Goal: Information Seeking & Learning: Check status

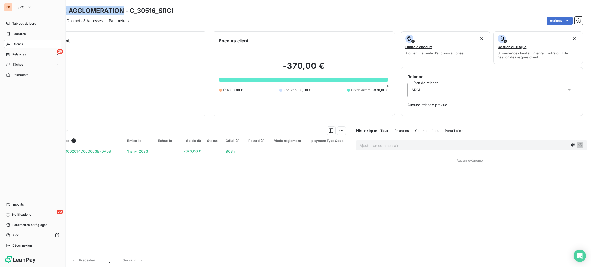
drag, startPoint x: 12, startPoint y: 43, endPoint x: 61, endPoint y: 39, distance: 49.2
click at [12, 43] on div "Clients" at bounding box center [32, 44] width 57 height 8
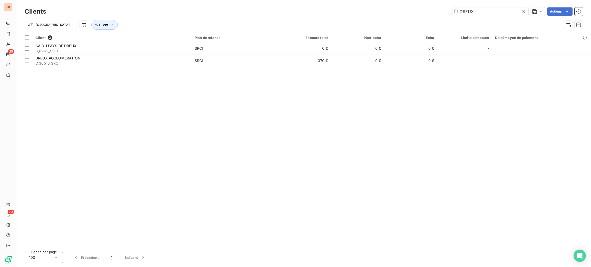
drag, startPoint x: 505, startPoint y: 15, endPoint x: 434, endPoint y: 14, distance: 70.8
click at [434, 14] on div "DREUX Actions" at bounding box center [317, 11] width 531 height 8
type input "VEOLIA"
click at [235, 42] on div at bounding box center [235, 42] width 86 height 0
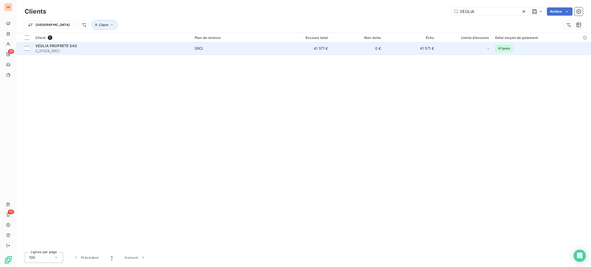
click at [235, 44] on td "SRCI" at bounding box center [235, 48] width 86 height 12
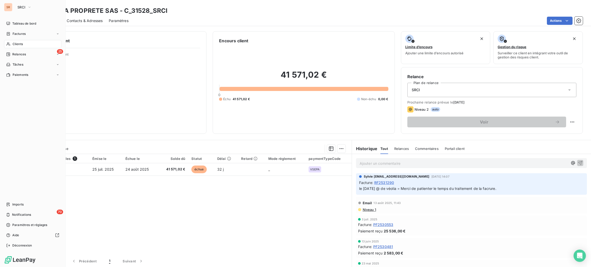
click at [16, 43] on span "Clients" at bounding box center [18, 44] width 10 height 5
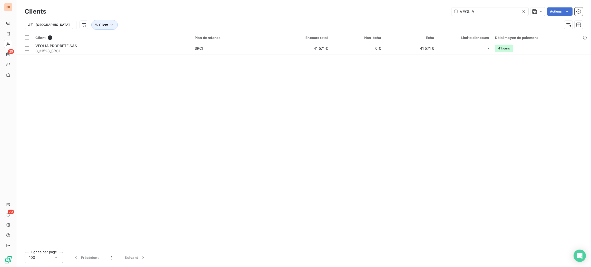
drag, startPoint x: 449, startPoint y: 9, endPoint x: 438, endPoint y: 8, distance: 11.1
click at [439, 8] on div "VEOLIA Actions" at bounding box center [317, 11] width 531 height 8
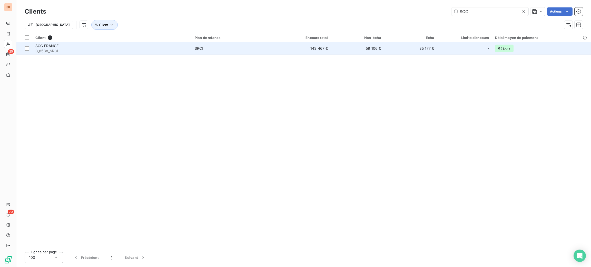
type input "SCC"
click at [138, 51] on span "C_8538_SRCI" at bounding box center [111, 50] width 153 height 5
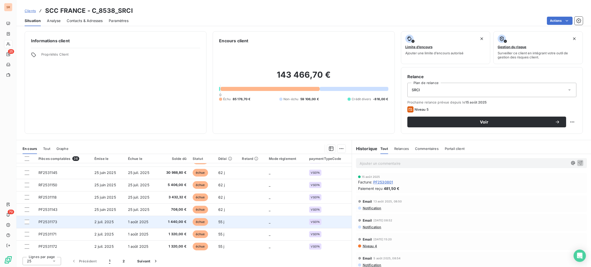
scroll to position [1, 0]
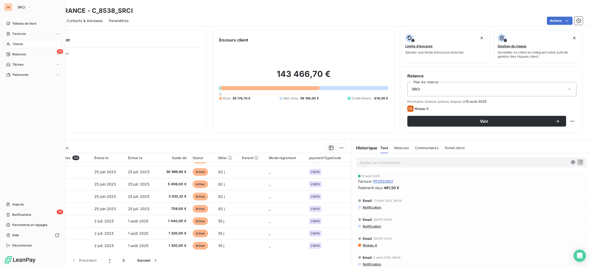
click at [15, 43] on span "Clients" at bounding box center [18, 44] width 10 height 5
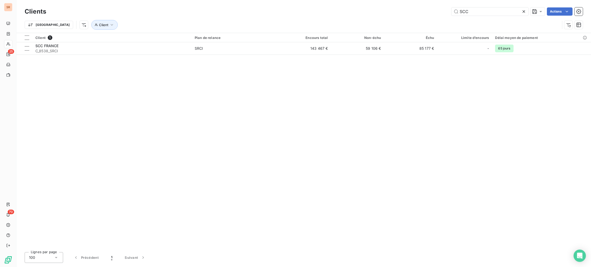
drag, startPoint x: 481, startPoint y: 7, endPoint x: 426, endPoint y: 7, distance: 54.6
click at [427, 6] on div "Clients SCC Actions" at bounding box center [304, 11] width 558 height 11
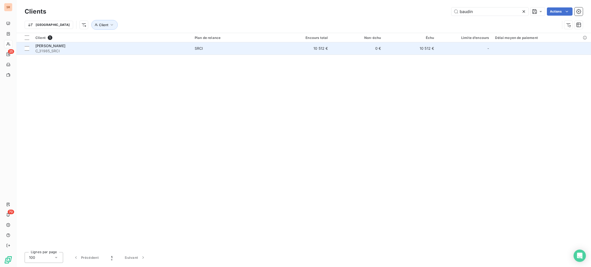
type input "baudin"
click at [297, 52] on td "10 512 €" at bounding box center [304, 48] width 53 height 12
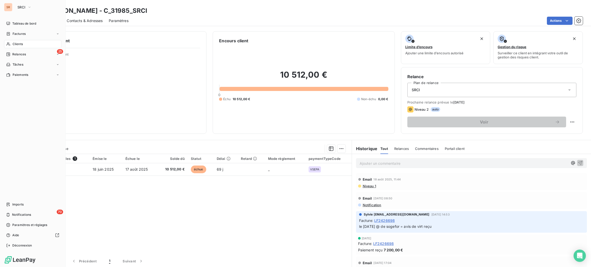
click at [14, 42] on span "Clients" at bounding box center [18, 44] width 10 height 5
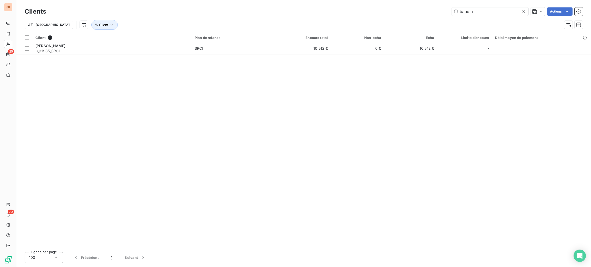
drag, startPoint x: 485, startPoint y: 10, endPoint x: 405, endPoint y: 7, distance: 80.1
click at [407, 7] on div "Clients baudin Actions" at bounding box center [304, 11] width 558 height 11
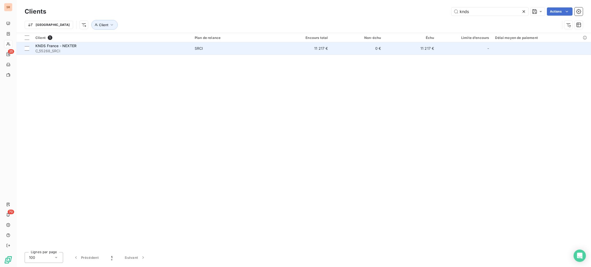
type input "knds"
click at [152, 51] on span "C_55268_SRCI" at bounding box center [111, 50] width 153 height 5
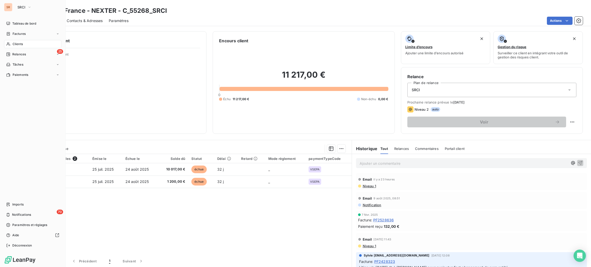
click at [17, 43] on span "Clients" at bounding box center [18, 44] width 10 height 5
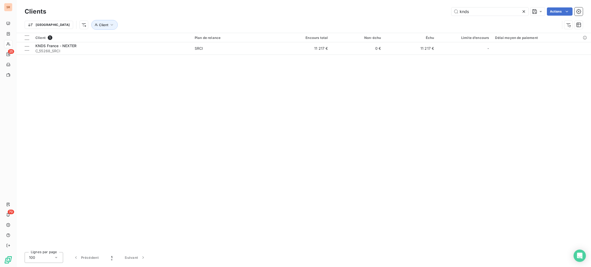
drag, startPoint x: 488, startPoint y: 10, endPoint x: 418, endPoint y: 1, distance: 70.8
click at [418, 1] on div "Clients knds Actions Trier Client" at bounding box center [303, 16] width 575 height 33
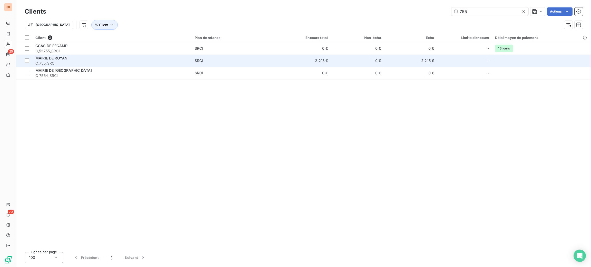
type input "755"
click at [163, 62] on span "C_755_SRCI" at bounding box center [111, 63] width 153 height 5
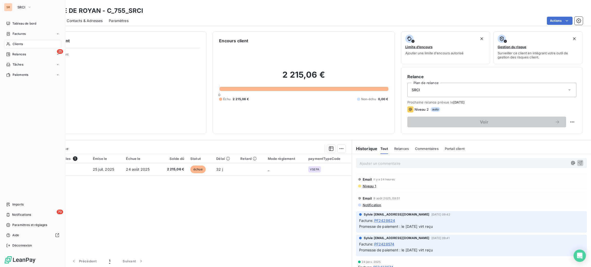
click at [9, 43] on icon at bounding box center [8, 44] width 4 height 4
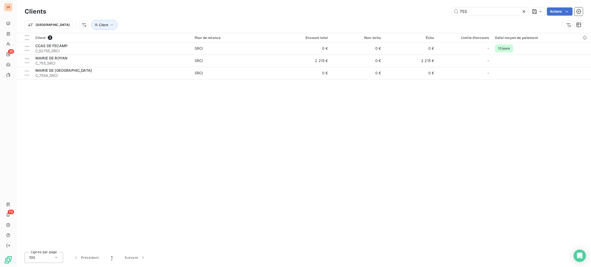
drag, startPoint x: 472, startPoint y: 10, endPoint x: 419, endPoint y: 1, distance: 53.4
click at [426, 6] on div "Clients 755 Actions Trier Client" at bounding box center [303, 16] width 575 height 33
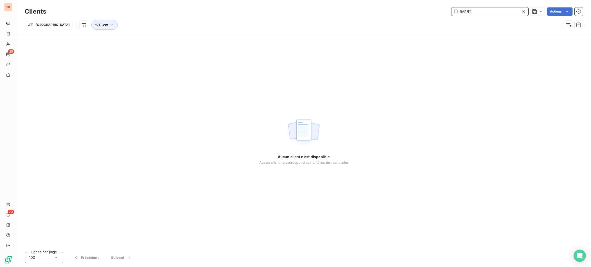
drag, startPoint x: 464, startPoint y: 7, endPoint x: 401, endPoint y: -8, distance: 64.5
click at [401, 0] on html "SR 25 70 Clients 56182 Actions Trier Client Aucun client n’est disponible Aucun…" at bounding box center [295, 133] width 591 height 267
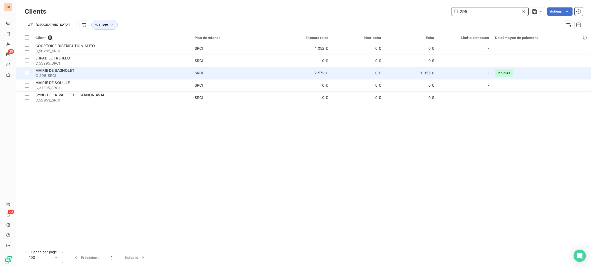
type input "295"
click at [131, 72] on div "MAIRIE DE BAGNOLET" at bounding box center [111, 70] width 153 height 5
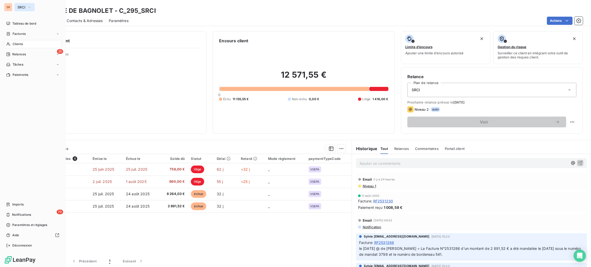
drag, startPoint x: 21, startPoint y: 4, endPoint x: 24, endPoint y: 9, distance: 6.1
click at [22, 4] on button "SRCI" at bounding box center [24, 7] width 20 height 8
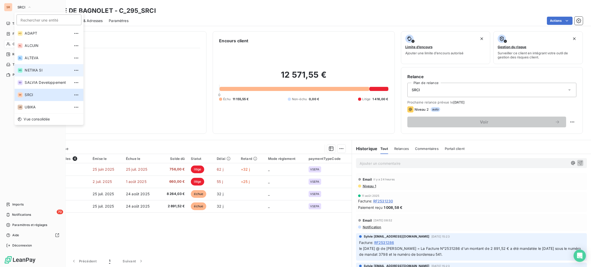
click at [41, 71] on span "NETIKA SI" at bounding box center [47, 70] width 45 height 5
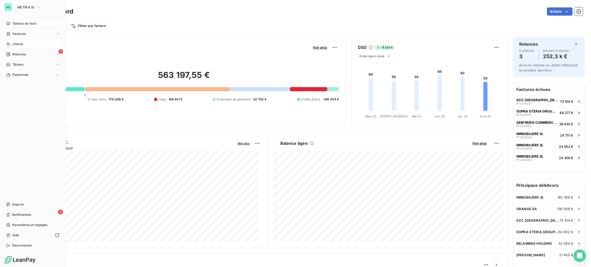
drag, startPoint x: 16, startPoint y: 46, endPoint x: 16, endPoint y: 43, distance: 3.4
click at [16, 43] on span "Clients" at bounding box center [18, 44] width 10 height 5
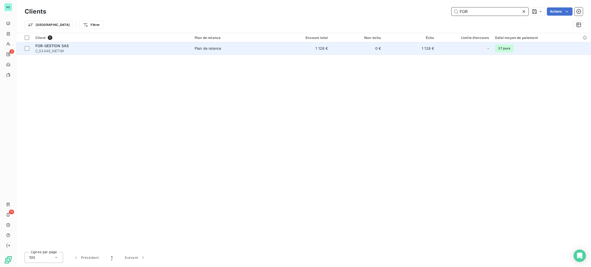
type input "FOR"
click at [164, 48] on span "C_53448_NETIM" at bounding box center [111, 50] width 153 height 5
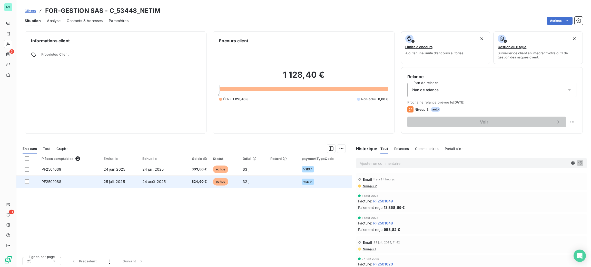
click at [206, 184] on td "824,60 €" at bounding box center [195, 182] width 30 height 12
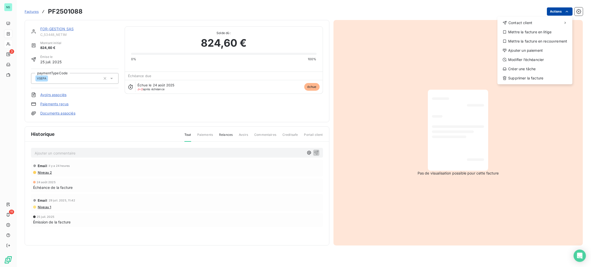
click at [558, 8] on html "NS 3 11 Factures PF2501088 Actions Contact client Mettre la facture en litige M…" at bounding box center [295, 133] width 591 height 267
click at [537, 50] on div "Ajouter un paiement" at bounding box center [535, 50] width 71 height 8
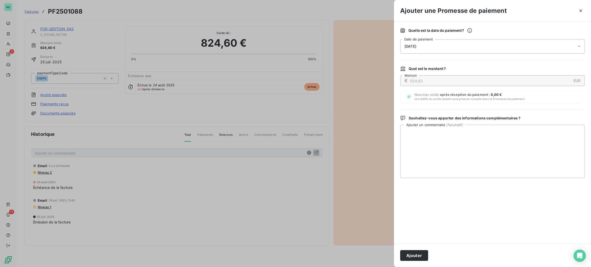
click at [468, 47] on div "27/08/2025" at bounding box center [492, 46] width 185 height 14
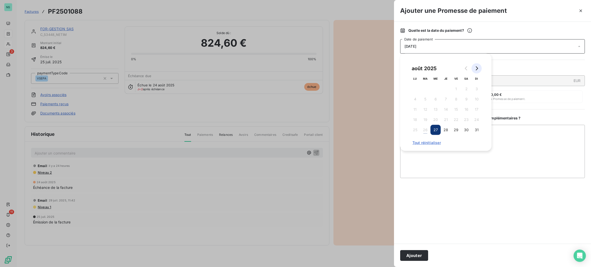
click at [473, 67] on button "Go to next month" at bounding box center [477, 68] width 10 height 10
click at [442, 90] on button "4" at bounding box center [446, 89] width 10 height 10
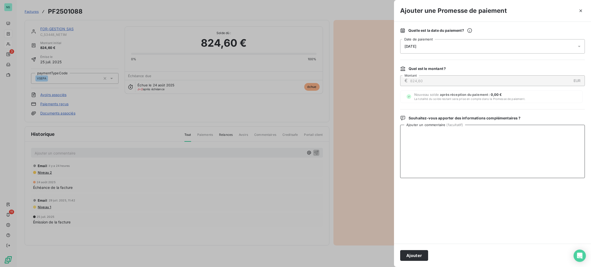
click at [512, 145] on textarea "Ajouter un commentaire ( facultatif )" at bounding box center [492, 151] width 185 height 53
type textarea "26/08 Reçu virement en attente de saisie"
drag, startPoint x: 410, startPoint y: 253, endPoint x: 410, endPoint y: 249, distance: 4.4
click at [410, 252] on button "Ajouter" at bounding box center [414, 255] width 28 height 11
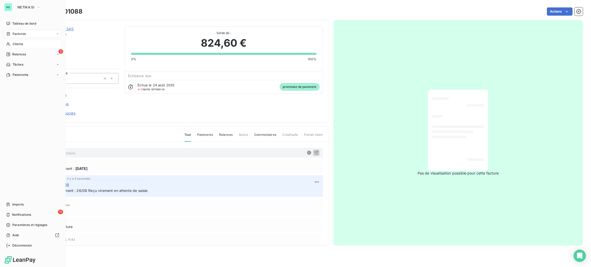
click at [65, 29] on div "NS NETIKA SI Tableau de bord Factures Clients 3 Relances Tâches Paiements Impor…" at bounding box center [33, 133] width 66 height 267
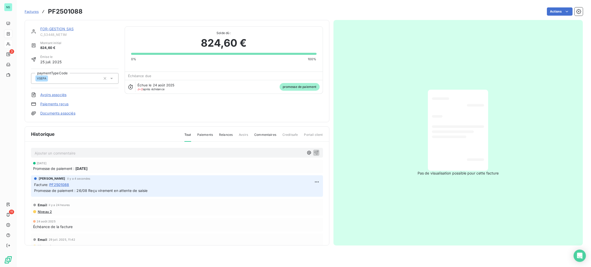
click at [69, 29] on link "FOR-GESTION SAS" at bounding box center [56, 29] width 33 height 4
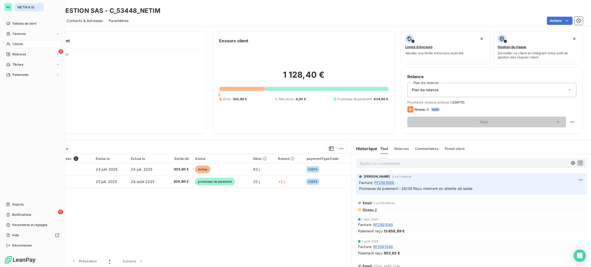
click at [27, 3] on button "NETIKA SI" at bounding box center [28, 7] width 29 height 8
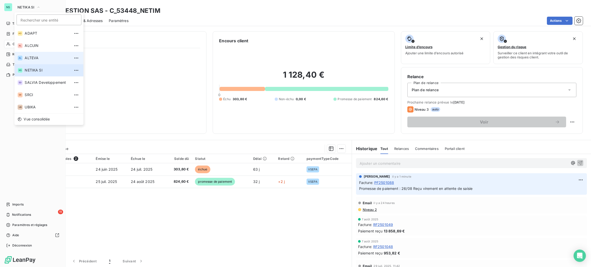
click at [43, 55] on li "AL ALTEVA" at bounding box center [48, 58] width 69 height 12
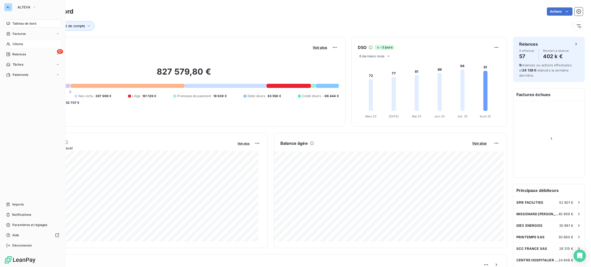
click at [16, 47] on div "Clients" at bounding box center [32, 44] width 57 height 8
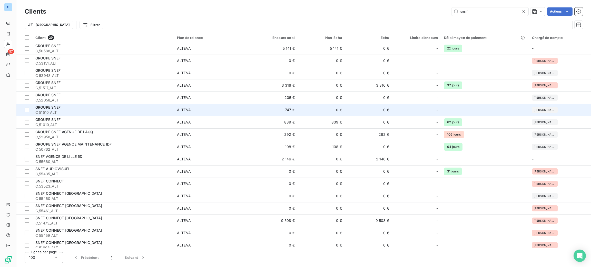
type input "snef"
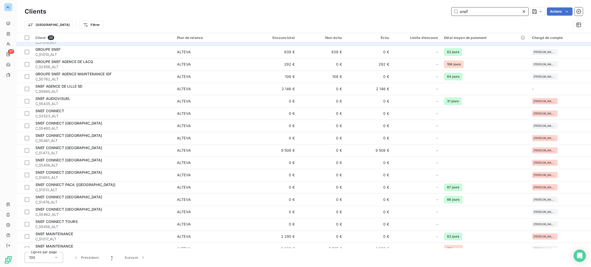
scroll to position [151, 0]
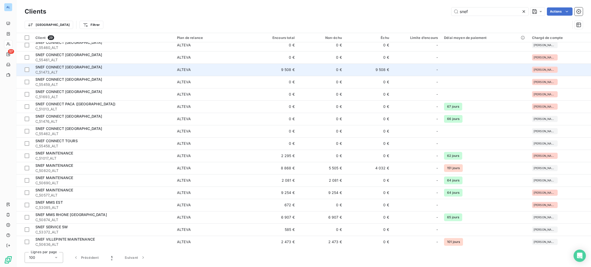
click at [242, 65] on td "ALTEVA" at bounding box center [212, 70] width 77 height 12
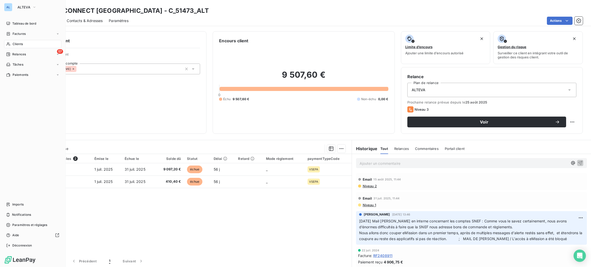
click at [16, 42] on span "Clients" at bounding box center [18, 44] width 10 height 5
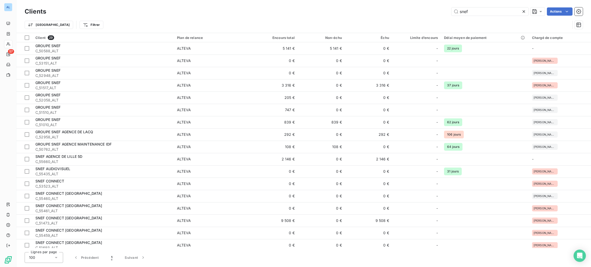
drag, startPoint x: 477, startPoint y: 12, endPoint x: 422, endPoint y: 11, distance: 55.2
click at [423, 11] on div "snef Actions" at bounding box center [317, 11] width 531 height 8
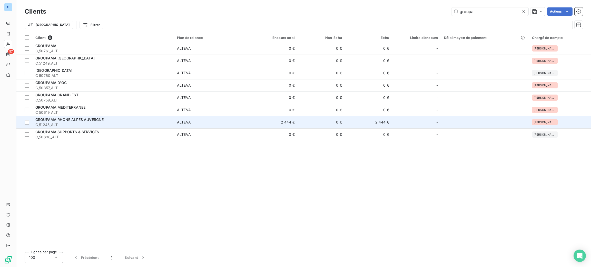
type input "groupa"
click at [243, 124] on span "ALTEVA" at bounding box center [212, 122] width 71 height 5
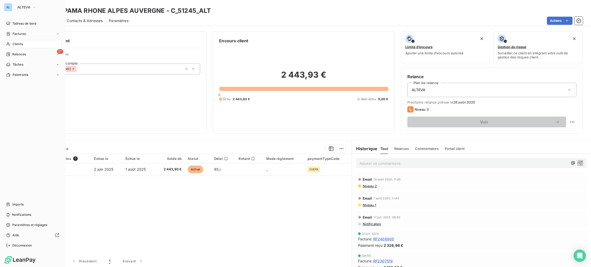
click at [17, 43] on span "Clients" at bounding box center [18, 44] width 10 height 5
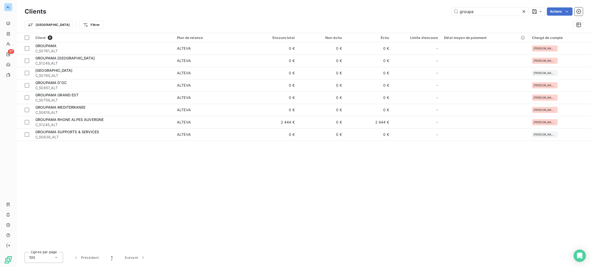
drag, startPoint x: 494, startPoint y: 14, endPoint x: 394, endPoint y: 3, distance: 100.9
click at [420, 10] on div "groupa Actions" at bounding box center [317, 11] width 531 height 8
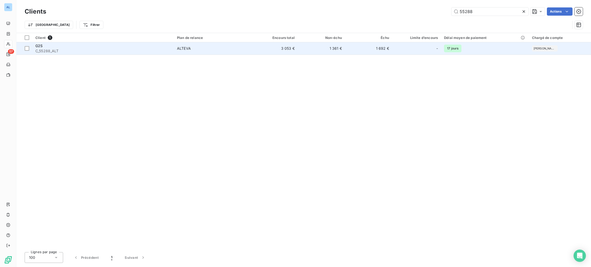
type input "55288"
click at [176, 45] on td "ALTEVA" at bounding box center [212, 48] width 77 height 12
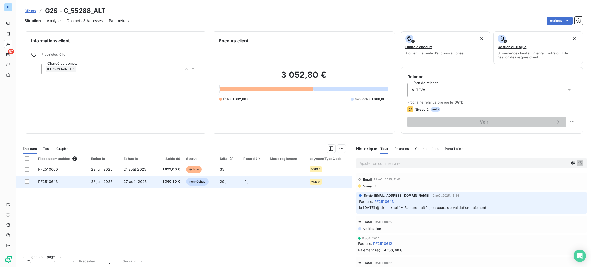
click at [147, 181] on td "27 août 2025" at bounding box center [138, 182] width 35 height 12
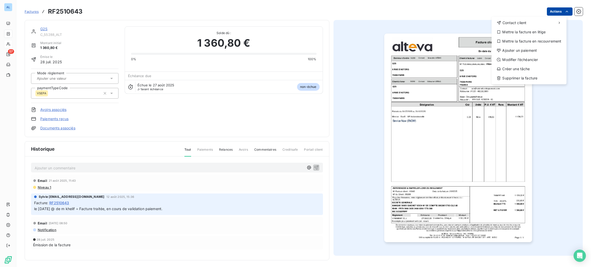
click at [546, 13] on html "AL 57 Factures RF2510643 Actions Contact client Mettre la facture en litige Met…" at bounding box center [295, 133] width 591 height 267
click at [333, 61] on html "AL 57 Factures RF2510643 Actions Contact client Mettre la facture en litige Met…" at bounding box center [295, 133] width 591 height 267
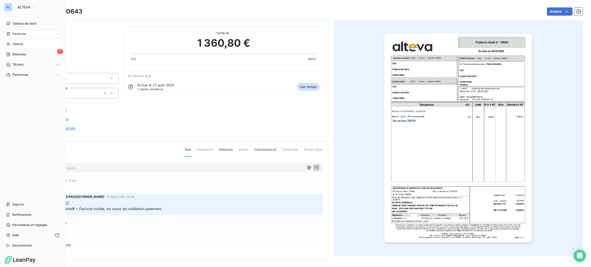
drag, startPoint x: 15, startPoint y: 47, endPoint x: 14, endPoint y: 42, distance: 5.2
click at [14, 42] on span "Clients" at bounding box center [18, 44] width 10 height 5
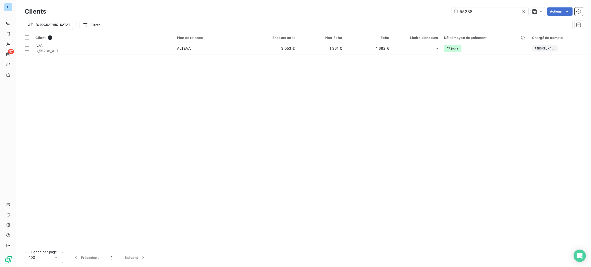
drag, startPoint x: 482, startPoint y: 11, endPoint x: 395, endPoint y: 0, distance: 87.9
click at [395, 0] on div "Clients 55288 Actions Trier Filtrer" at bounding box center [303, 16] width 575 height 33
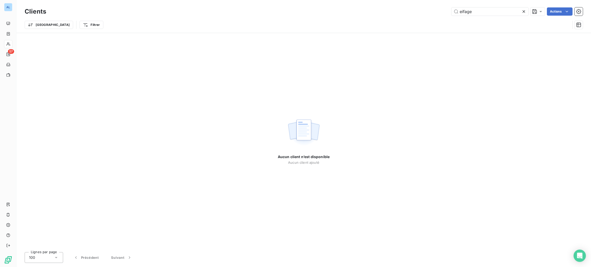
drag, startPoint x: 480, startPoint y: 12, endPoint x: 404, endPoint y: 4, distance: 76.7
click at [405, 5] on div "Clients eifage Actions Trier Filtrer" at bounding box center [303, 16] width 575 height 33
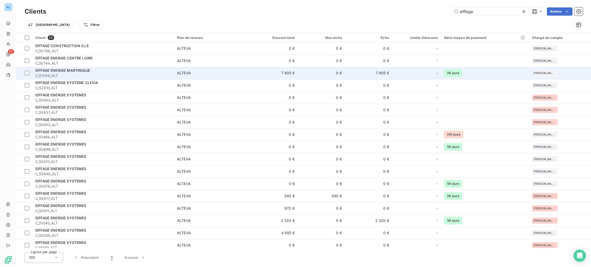
type input "eiffage"
click at [264, 76] on td "7 805 €" at bounding box center [274, 73] width 47 height 12
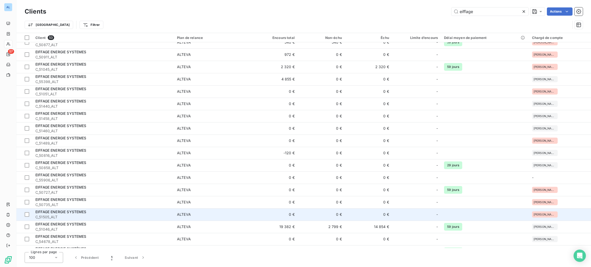
scroll to position [308, 0]
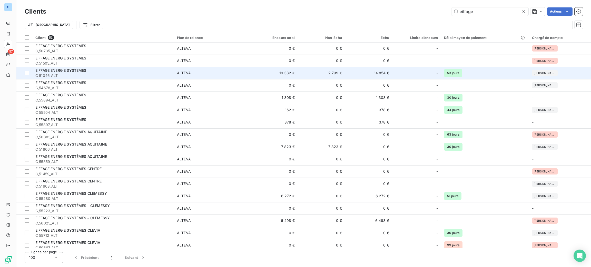
click at [263, 75] on td "19 382 €" at bounding box center [274, 73] width 47 height 12
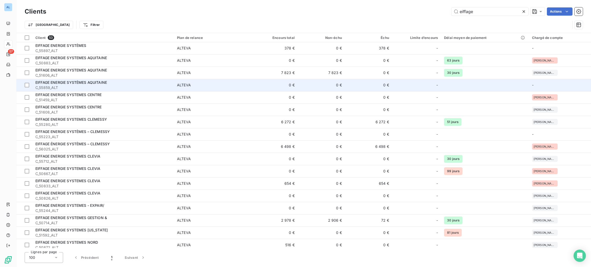
scroll to position [385, 0]
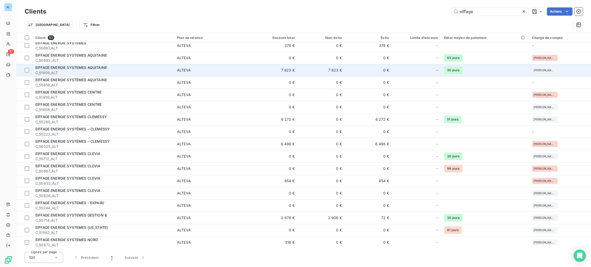
click at [258, 74] on td "7 823 €" at bounding box center [274, 70] width 47 height 12
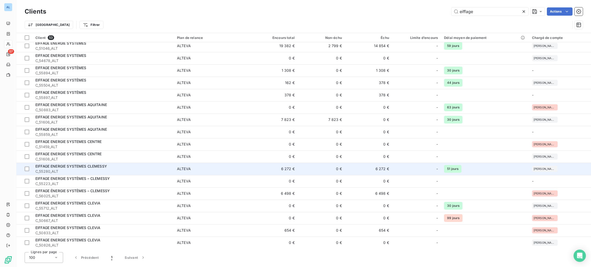
scroll to position [348, 0]
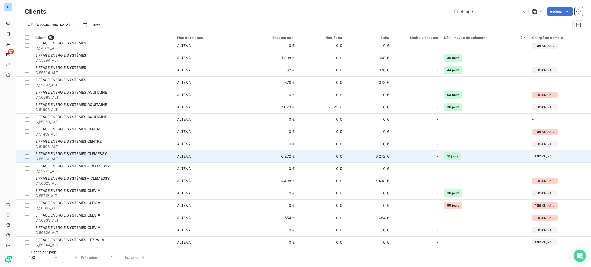
click at [276, 157] on td "6 272 €" at bounding box center [274, 156] width 47 height 12
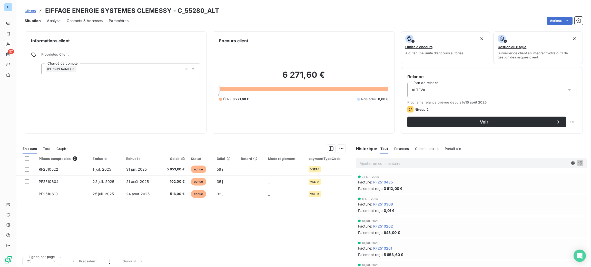
click at [88, 24] on div "Contacts & Adresses" at bounding box center [85, 20] width 36 height 11
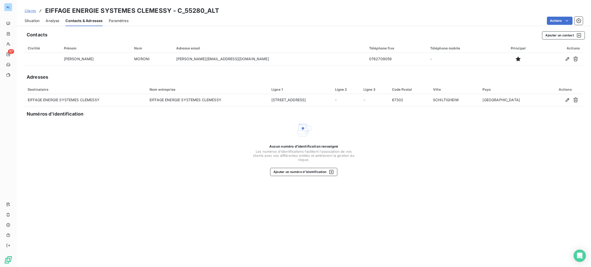
click at [33, 22] on span "Situation" at bounding box center [32, 20] width 15 height 5
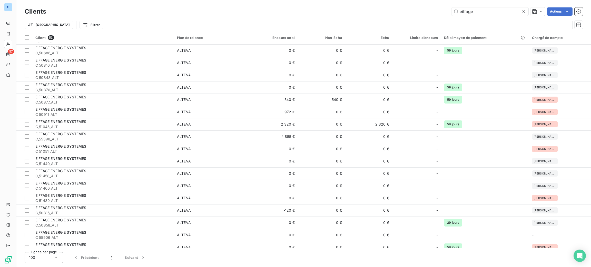
scroll to position [115, 0]
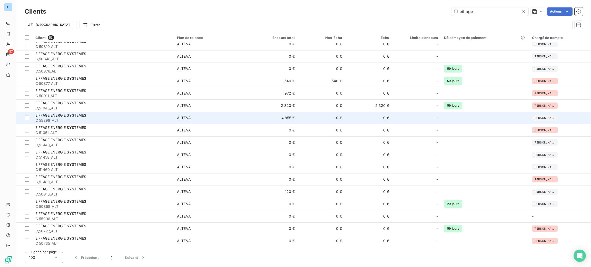
click at [305, 117] on td "0 €" at bounding box center [321, 118] width 47 height 12
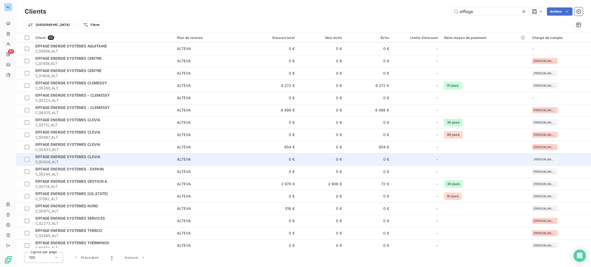
scroll to position [447, 0]
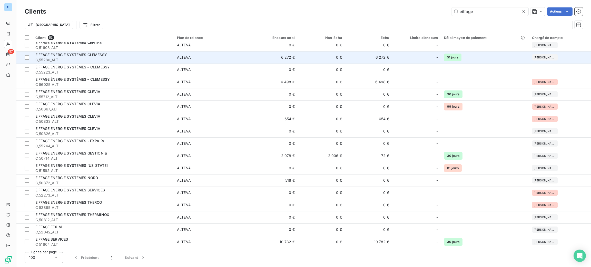
click at [293, 54] on td "6 272 €" at bounding box center [274, 57] width 47 height 12
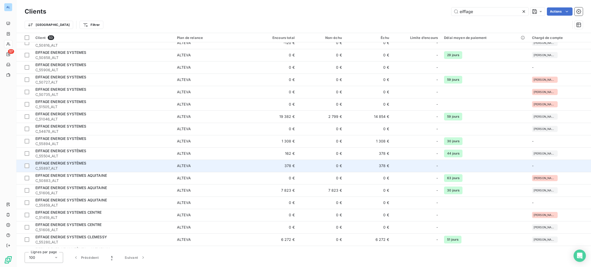
scroll to position [308, 0]
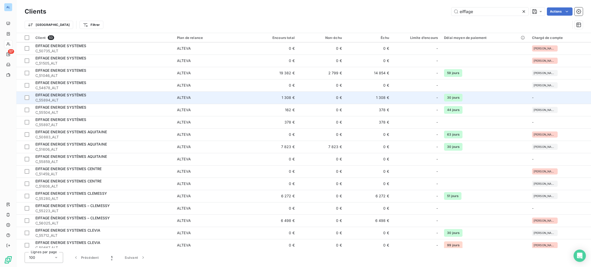
click at [284, 97] on td "1 308 €" at bounding box center [274, 98] width 47 height 12
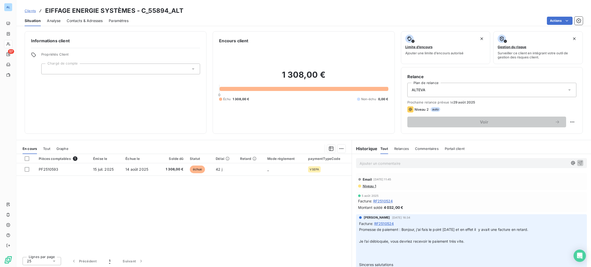
click at [86, 20] on span "Contacts & Adresses" at bounding box center [85, 20] width 36 height 5
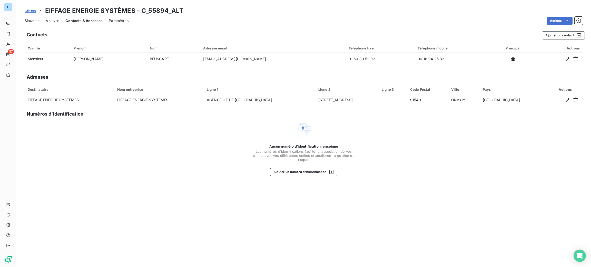
click at [33, 27] on div "Clients EIFFAGE ENERGIE SYSTÈMES - C_55894_ALT Situation Analyse Contacts & Adr…" at bounding box center [303, 133] width 575 height 267
click at [34, 19] on span "Situation" at bounding box center [32, 20] width 15 height 5
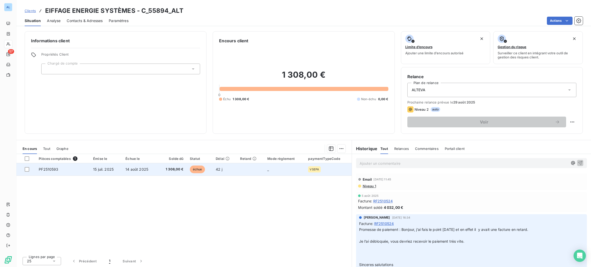
click at [200, 165] on td "échue" at bounding box center [200, 169] width 26 height 12
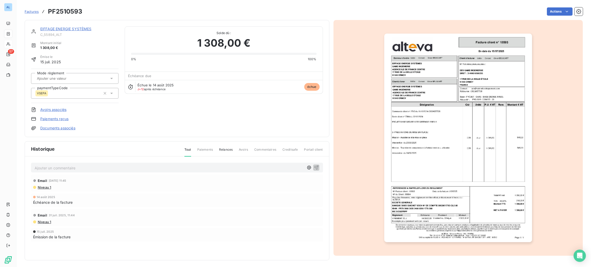
click at [419, 94] on img "button" at bounding box center [458, 138] width 148 height 209
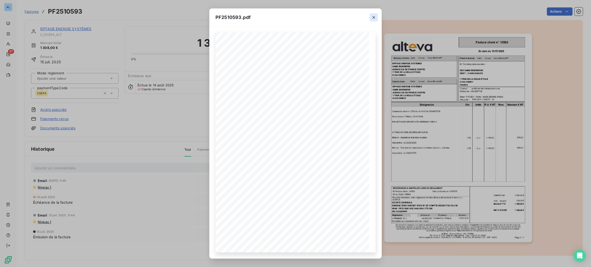
click at [373, 15] on icon "button" at bounding box center [373, 17] width 5 height 5
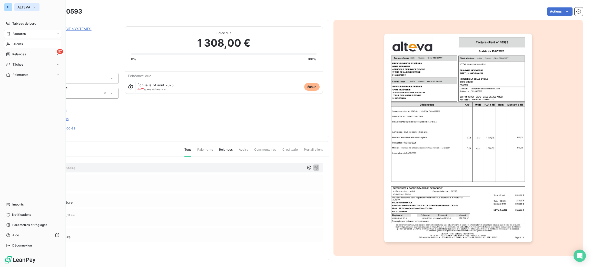
drag, startPoint x: 19, startPoint y: 9, endPoint x: 26, endPoint y: 11, distance: 6.9
click at [21, 7] on span "ALTEVA" at bounding box center [23, 7] width 13 height 4
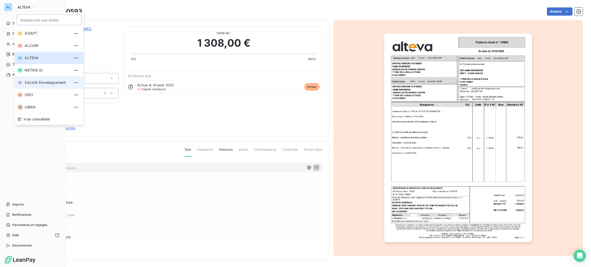
click at [35, 83] on span "SALVIA Developpement" at bounding box center [47, 82] width 45 height 5
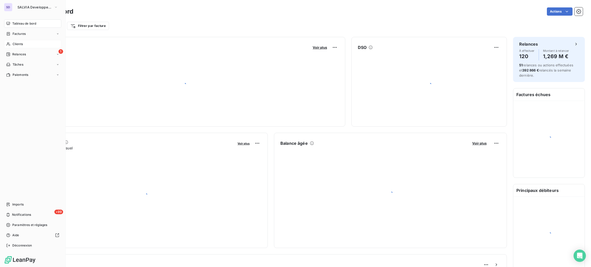
click at [16, 42] on span "Clients" at bounding box center [18, 44] width 10 height 5
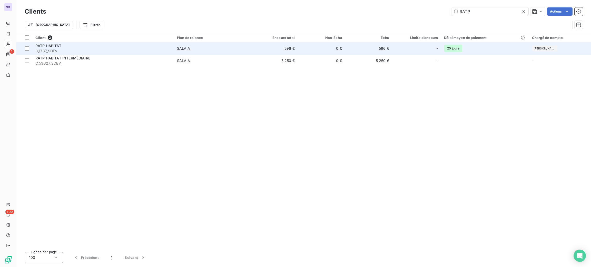
type input "RATP"
click at [118, 50] on span "C_1737_SDEV" at bounding box center [102, 50] width 135 height 5
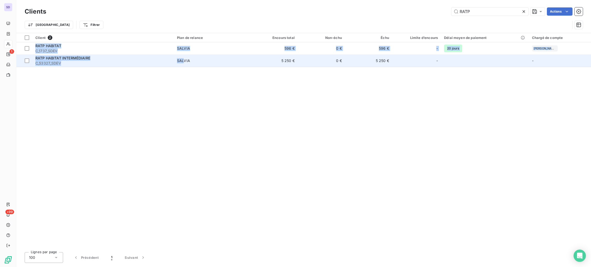
click at [185, 67] on div "Client 2 Plan de relance Encours total Non-échu Échu Limite d’encours Délai moy…" at bounding box center [303, 140] width 575 height 215
click at [184, 65] on td "SALVIA" at bounding box center [212, 61] width 77 height 12
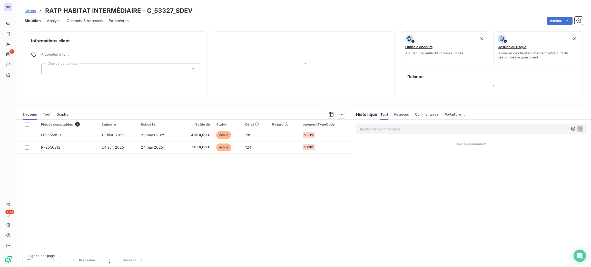
click at [179, 60] on div "Propriétés Client Chargé de compte" at bounding box center [120, 63] width 159 height 22
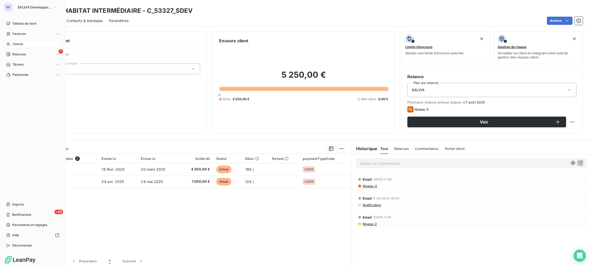
click at [13, 42] on span "Clients" at bounding box center [18, 44] width 10 height 5
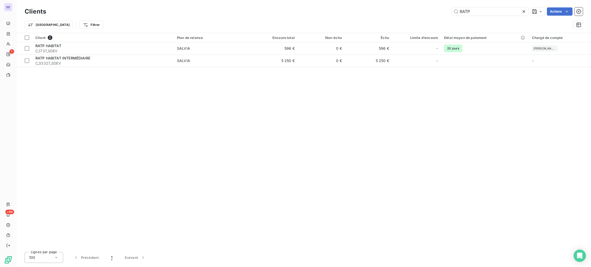
click at [396, 10] on div "RATP Actions" at bounding box center [317, 11] width 531 height 8
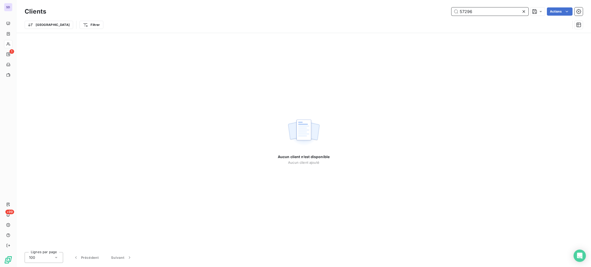
drag, startPoint x: 480, startPoint y: 9, endPoint x: 427, endPoint y: 8, distance: 52.3
click at [430, 8] on div "57296 Actions" at bounding box center [317, 11] width 531 height 8
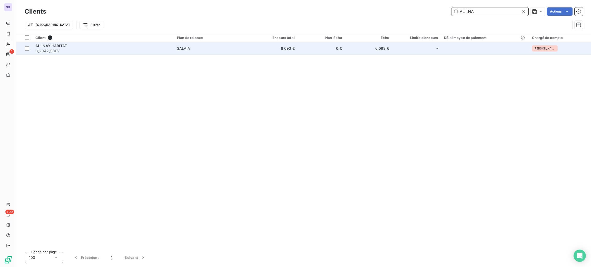
type input "AULNA"
click at [167, 52] on span "C_2042_SDEV" at bounding box center [102, 50] width 135 height 5
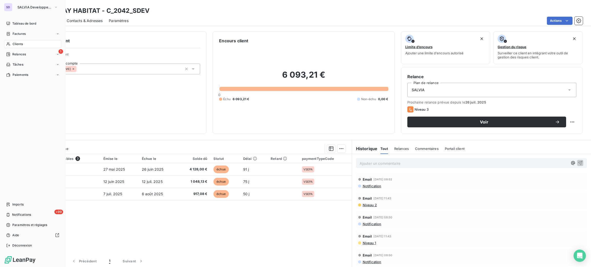
click at [13, 45] on span "Clients" at bounding box center [18, 44] width 10 height 5
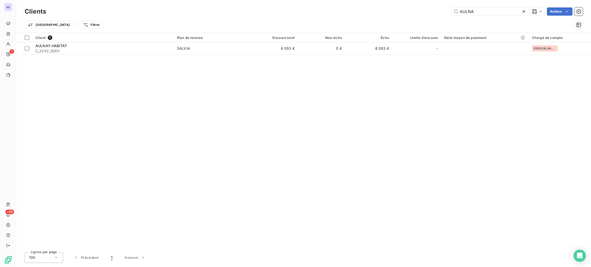
drag, startPoint x: 457, startPoint y: 11, endPoint x: 401, endPoint y: 11, distance: 56.2
click at [432, 9] on div "AULNA Actions" at bounding box center [317, 11] width 531 height 8
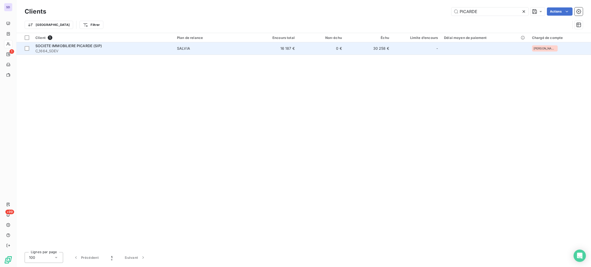
type input "PICARDE"
click at [161, 53] on span "C_1664_SDEV" at bounding box center [102, 50] width 135 height 5
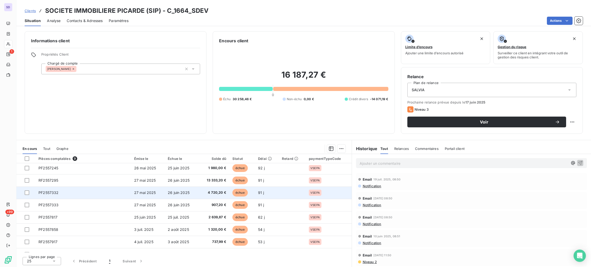
scroll to position [21, 0]
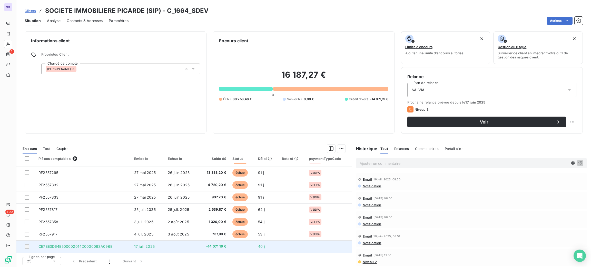
click at [214, 247] on span "-14 071,19 €" at bounding box center [213, 246] width 25 height 5
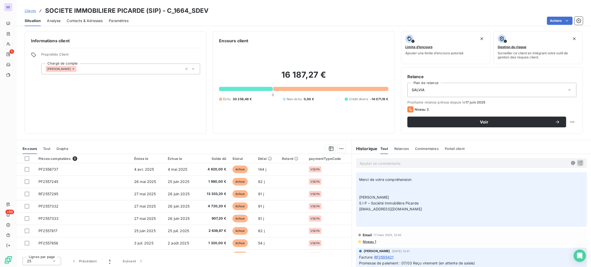
scroll to position [346, 0]
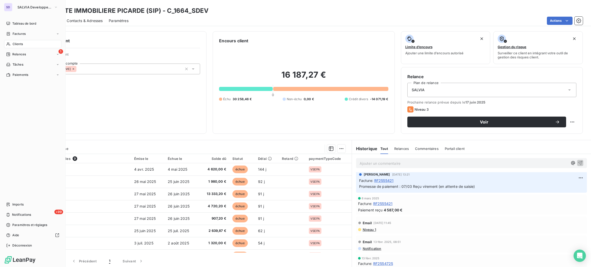
click at [14, 43] on span "Clients" at bounding box center [18, 44] width 10 height 5
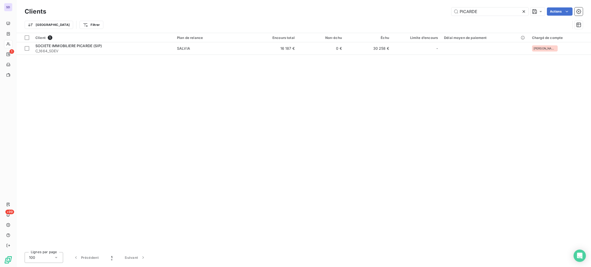
drag, startPoint x: 481, startPoint y: 14, endPoint x: 424, endPoint y: 12, distance: 57.0
click at [433, 11] on div "PICARDE Actions" at bounding box center [317, 11] width 531 height 8
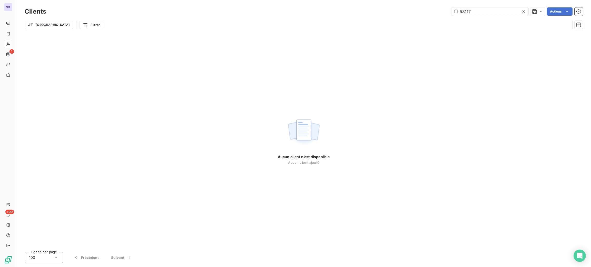
drag, startPoint x: 479, startPoint y: 5, endPoint x: 426, endPoint y: 6, distance: 53.4
click at [426, 6] on div "Clients 58117 Actions Trier Filtrer" at bounding box center [303, 16] width 575 height 33
drag, startPoint x: 476, startPoint y: 11, endPoint x: 424, endPoint y: 6, distance: 52.3
click at [425, 6] on div "Clients 58117 Actions" at bounding box center [304, 11] width 558 height 11
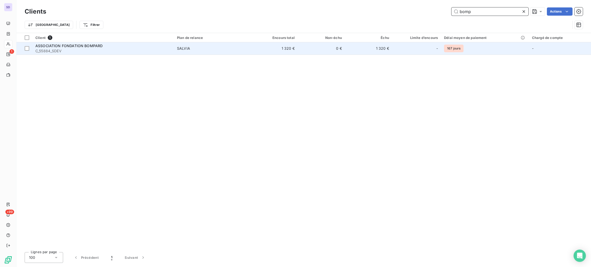
type input "bomp"
click at [76, 50] on span "C_55884_SDEV" at bounding box center [102, 50] width 135 height 5
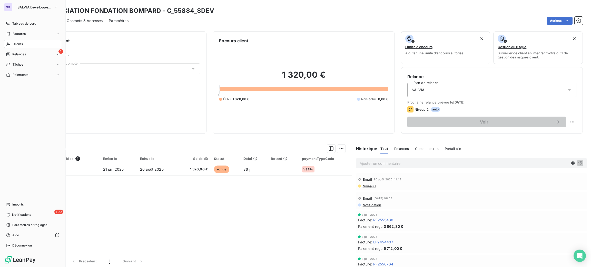
click at [14, 45] on span "Clients" at bounding box center [18, 44] width 10 height 5
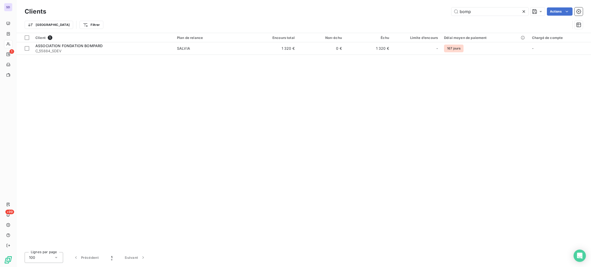
drag, startPoint x: 470, startPoint y: 11, endPoint x: 437, endPoint y: 5, distance: 33.8
click at [443, 5] on div "Clients bomp Actions Trier Filtrer" at bounding box center [303, 16] width 575 height 33
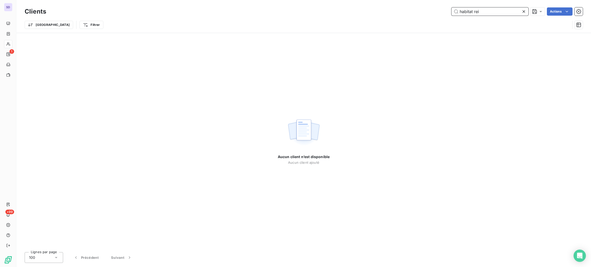
drag, startPoint x: 422, startPoint y: 8, endPoint x: 402, endPoint y: 7, distance: 19.3
click at [409, 7] on div "Clients habitat rei Actions" at bounding box center [304, 11] width 558 height 11
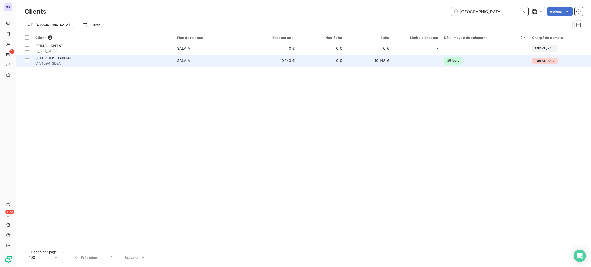
type input "[GEOGRAPHIC_DATA]"
click at [222, 63] on span "SALVIA" at bounding box center [212, 60] width 71 height 5
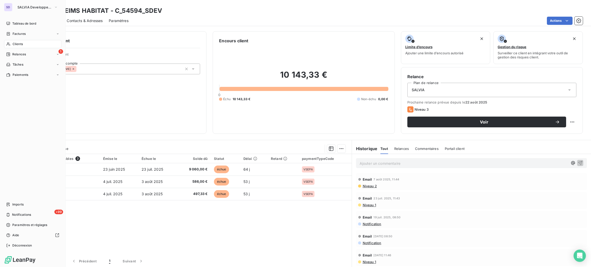
click at [14, 41] on div "Clients" at bounding box center [32, 44] width 57 height 8
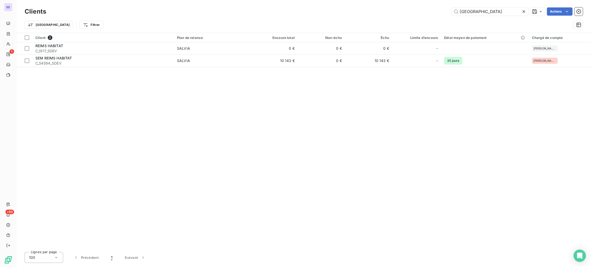
drag, startPoint x: 493, startPoint y: 12, endPoint x: 388, endPoint y: 2, distance: 105.1
click at [389, 3] on div "Clients reims Actions Trier Filtrer" at bounding box center [303, 16] width 575 height 33
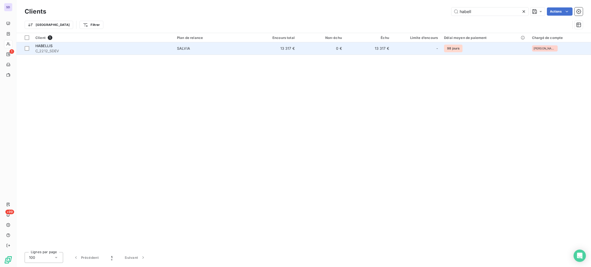
type input "habell"
click at [192, 49] on span "SALVIA" at bounding box center [212, 48] width 71 height 5
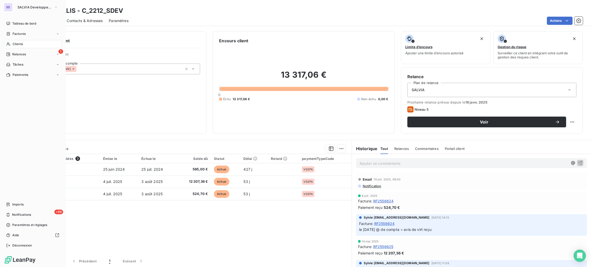
click at [28, 44] on div "Clients" at bounding box center [32, 44] width 57 height 8
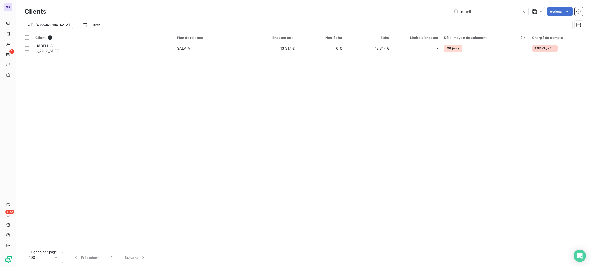
drag, startPoint x: 476, startPoint y: 15, endPoint x: 394, endPoint y: 14, distance: 82.6
click at [412, 15] on div "habell Actions" at bounding box center [317, 11] width 531 height 8
type input "54940"
click at [188, 46] on div "SALVIA" at bounding box center [183, 48] width 13 height 5
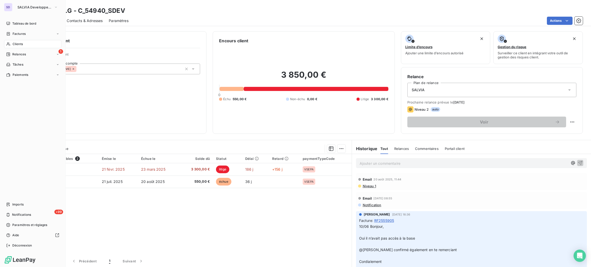
click at [12, 45] on div "Clients" at bounding box center [32, 44] width 57 height 8
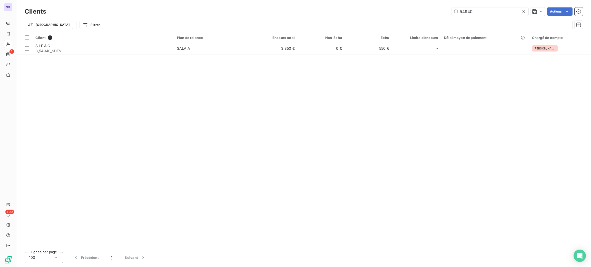
drag, startPoint x: 455, startPoint y: 15, endPoint x: 364, endPoint y: 7, distance: 91.2
click at [364, 7] on div "Clients 54940 Actions" at bounding box center [304, 11] width 558 height 11
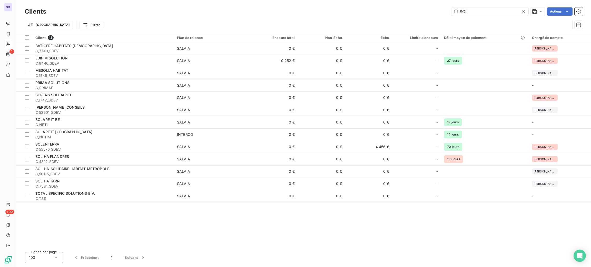
drag, startPoint x: 483, startPoint y: 10, endPoint x: 422, endPoint y: 10, distance: 61.3
click at [422, 10] on div "SOL Actions" at bounding box center [317, 11] width 531 height 8
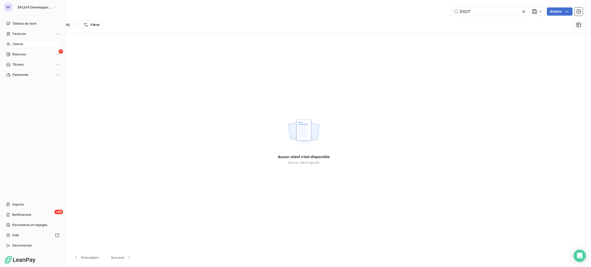
click at [27, 9] on span "SALVIA Developpement" at bounding box center [34, 7] width 34 height 4
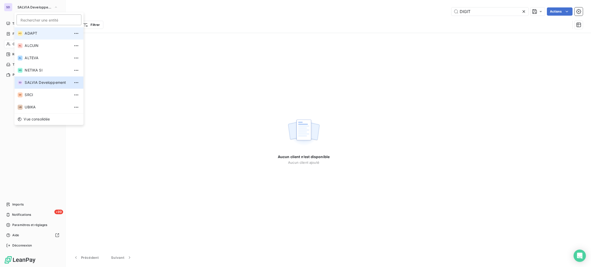
click at [47, 36] on li "AD ADAPT" at bounding box center [48, 33] width 69 height 12
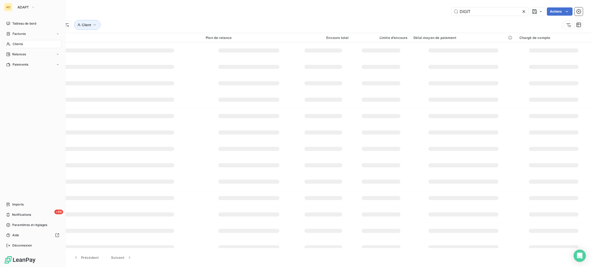
type input "bleue"
